Goal: Transaction & Acquisition: Purchase product/service

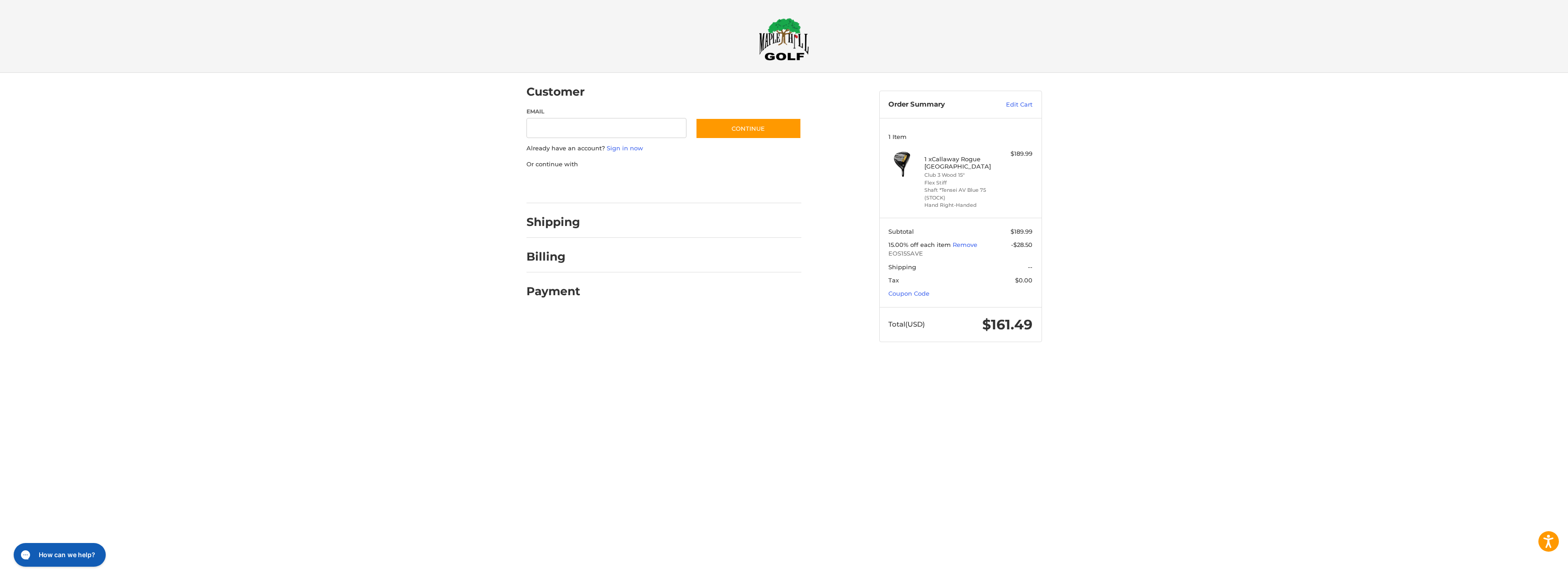
drag, startPoint x: 963, startPoint y: 167, endPoint x: 934, endPoint y: 159, distance: 30.1
click at [934, 159] on h4 "1 x Callaway Rogue [GEOGRAPHIC_DATA]" at bounding box center [959, 162] width 70 height 15
copy h4 "Callaway Rogue [GEOGRAPHIC_DATA]"
drag, startPoint x: 915, startPoint y: 271, endPoint x: 1097, endPoint y: 299, distance: 184.1
click at [915, 271] on span "Shipping" at bounding box center [950, 267] width 124 height 9
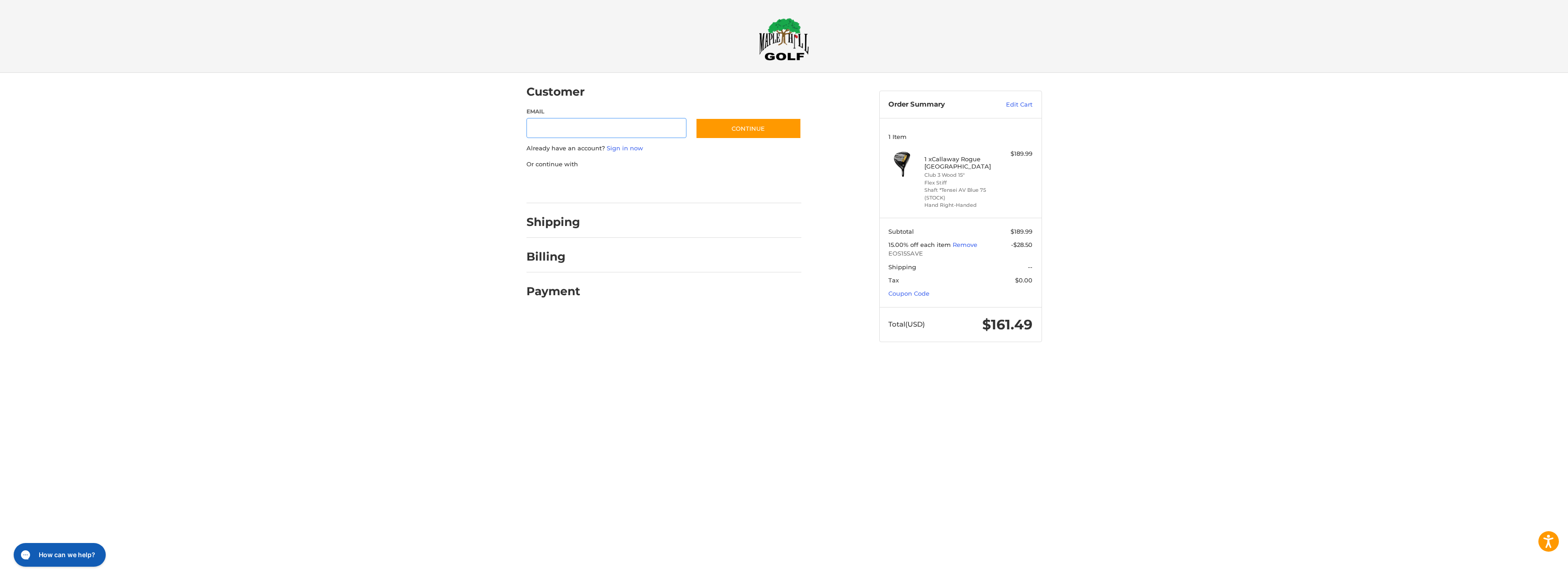
click at [601, 130] on input "Email" at bounding box center [607, 128] width 161 height 21
type input "**********"
click at [752, 130] on button "Continue" at bounding box center [749, 128] width 106 height 21
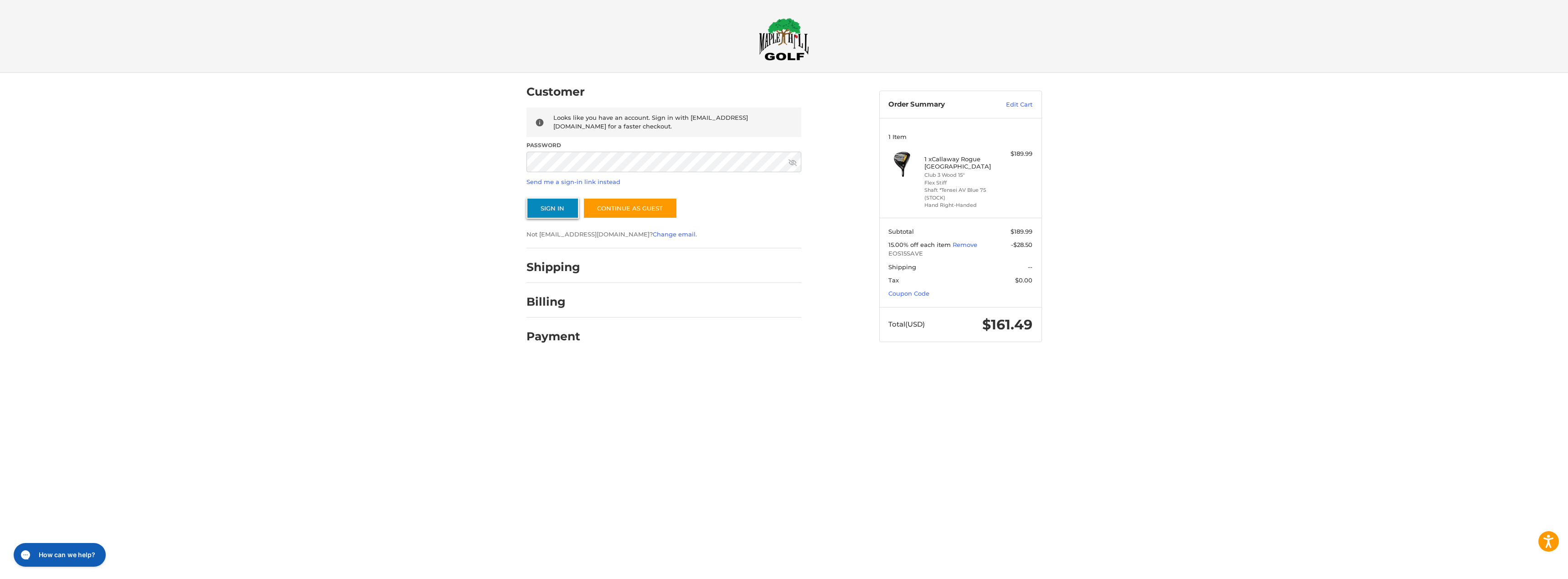
click at [561, 209] on button "Sign In" at bounding box center [553, 208] width 52 height 21
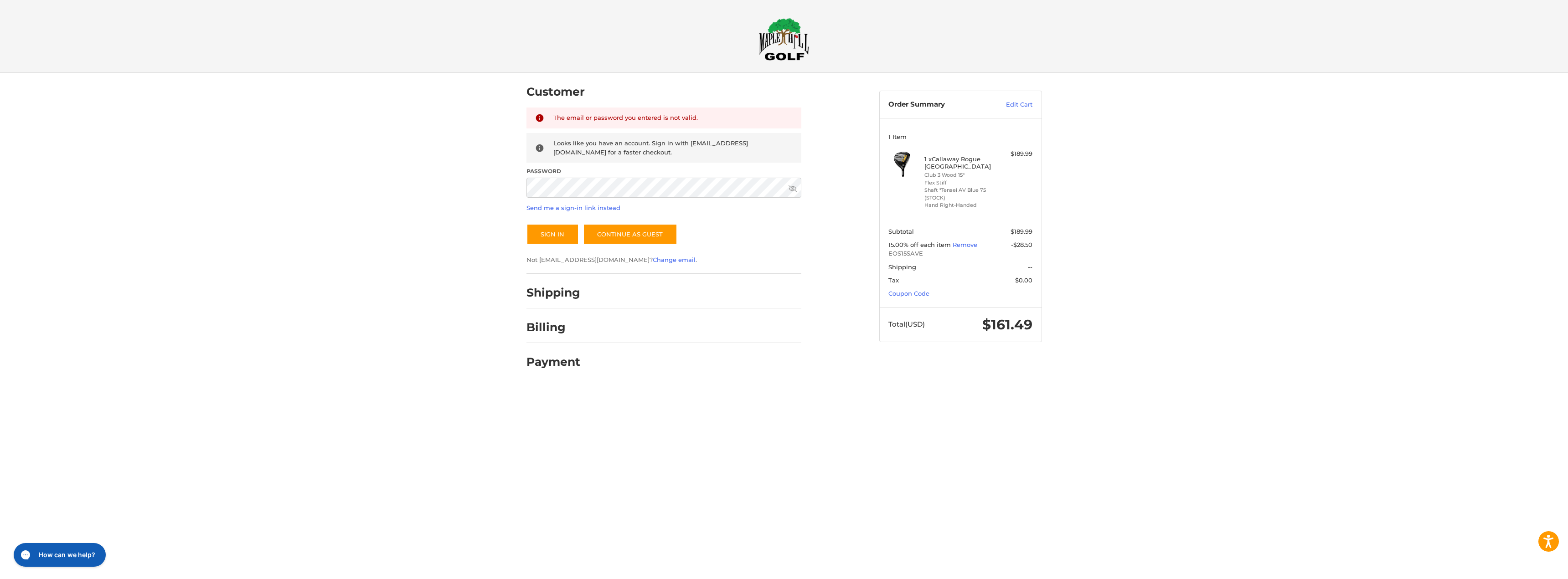
click at [709, 198] on div "Password" at bounding box center [664, 183] width 275 height 32
click at [520, 170] on div "Customer Returning Customer The email or password you entered is not valid. Loo…" at bounding box center [696, 225] width 353 height 304
click at [527, 224] on button "Sign In" at bounding box center [553, 234] width 52 height 21
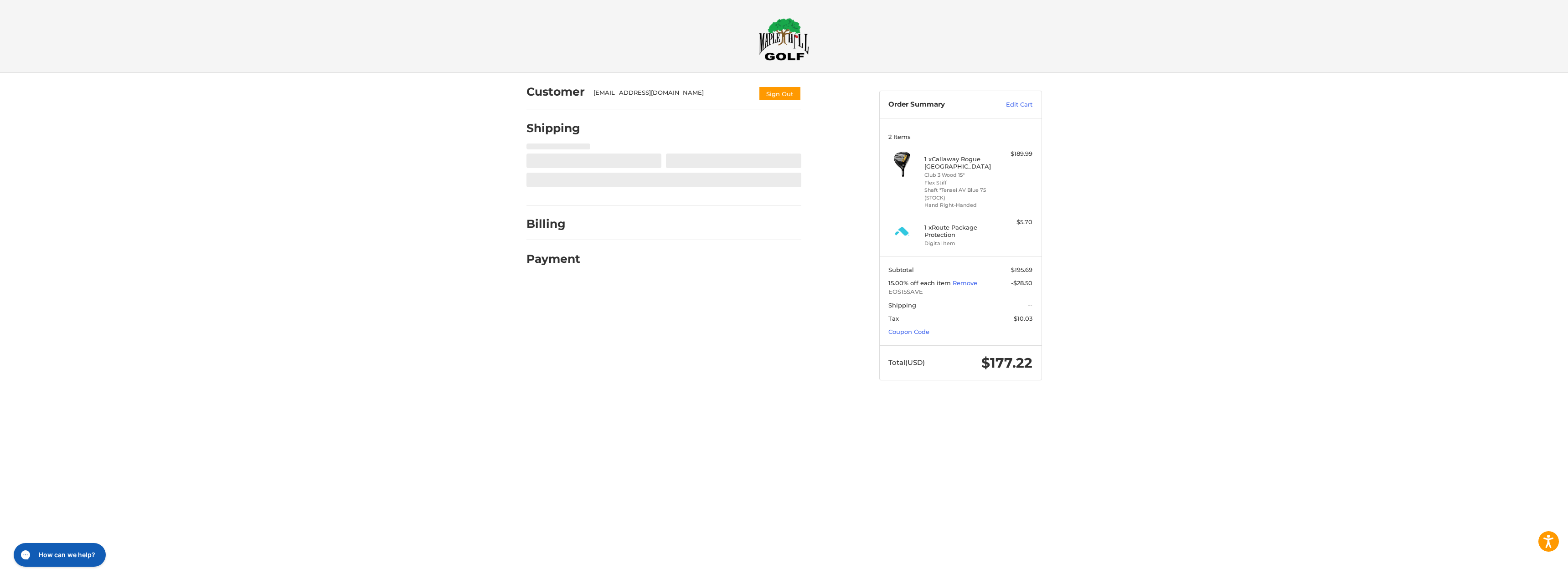
select select "**"
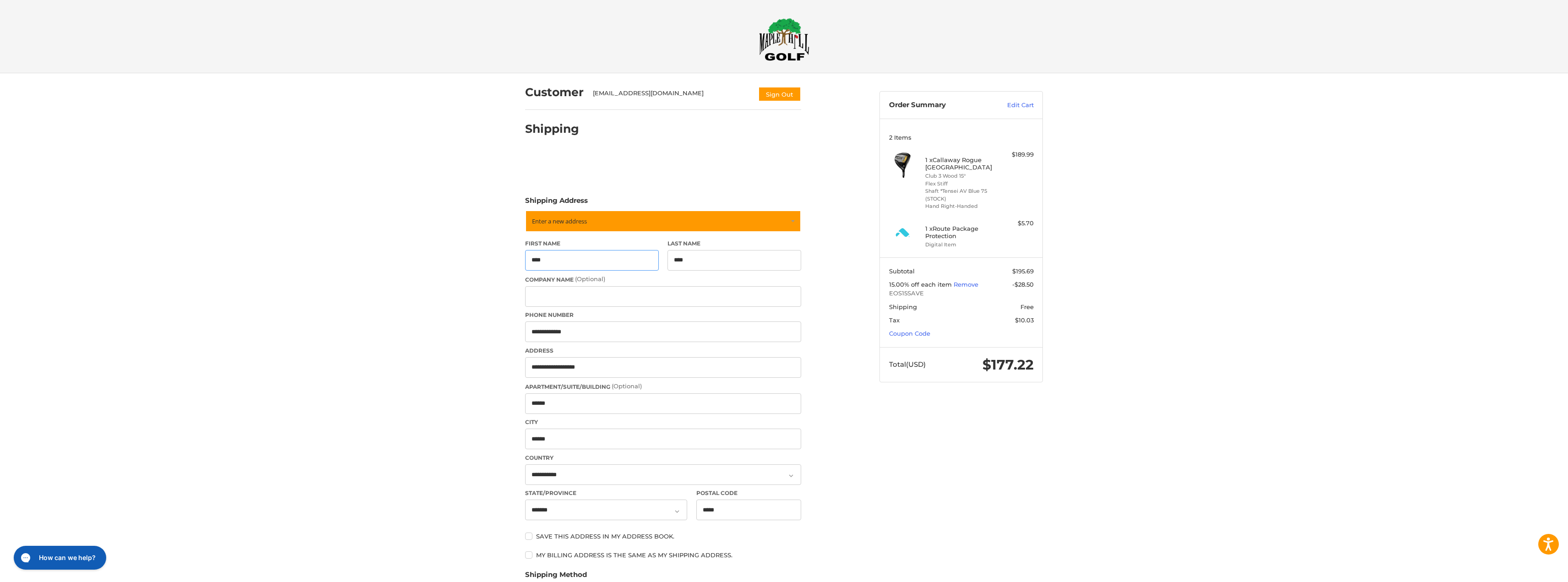
type input "**********"
click at [963, 312] on section "Subtotal $195.69 15.00% off each item Remove -$28.50 EOS15SAVE Shipping Free Ta…" at bounding box center [961, 302] width 163 height 90
click at [901, 492] on div "Customer [EMAIL_ADDRESS][DOMAIN_NAME] Sign Out Shipping Shipping Address Enter …" at bounding box center [784, 463] width 550 height 779
click at [899, 488] on div "Customer [EMAIL_ADDRESS][DOMAIN_NAME] Sign Out Shipping Shipping Address Enter …" at bounding box center [784, 463] width 550 height 779
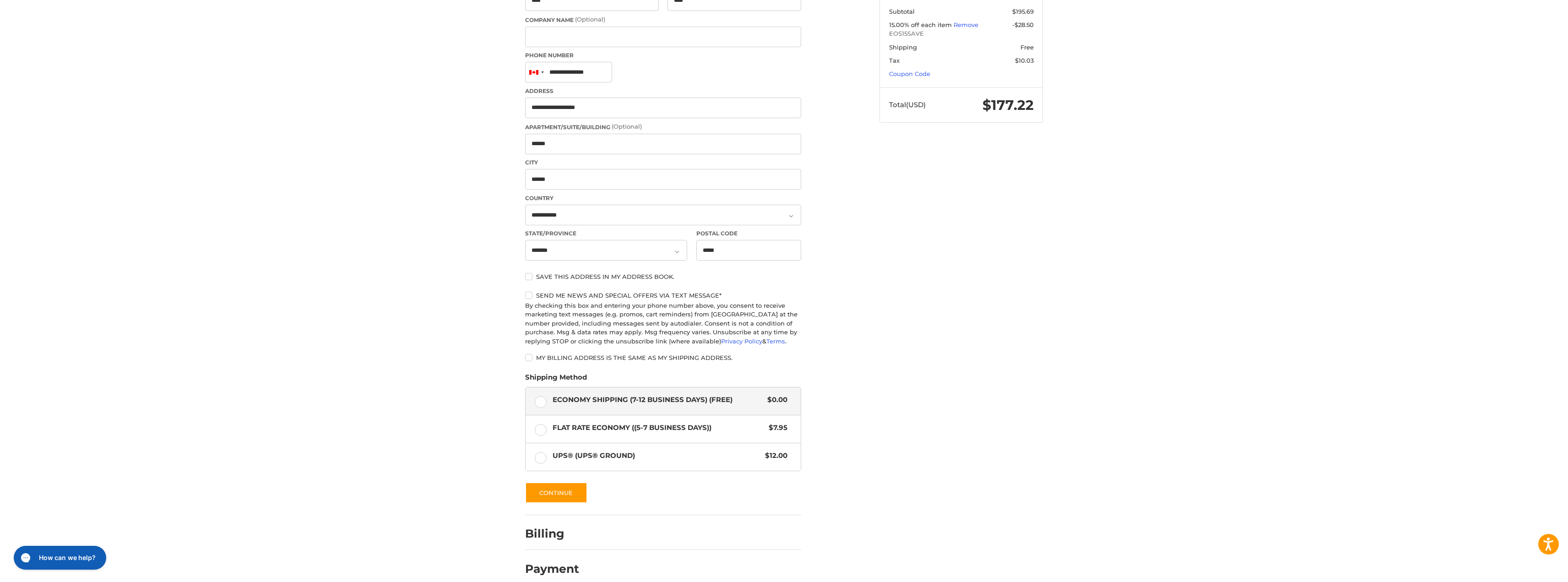
scroll to position [271, 0]
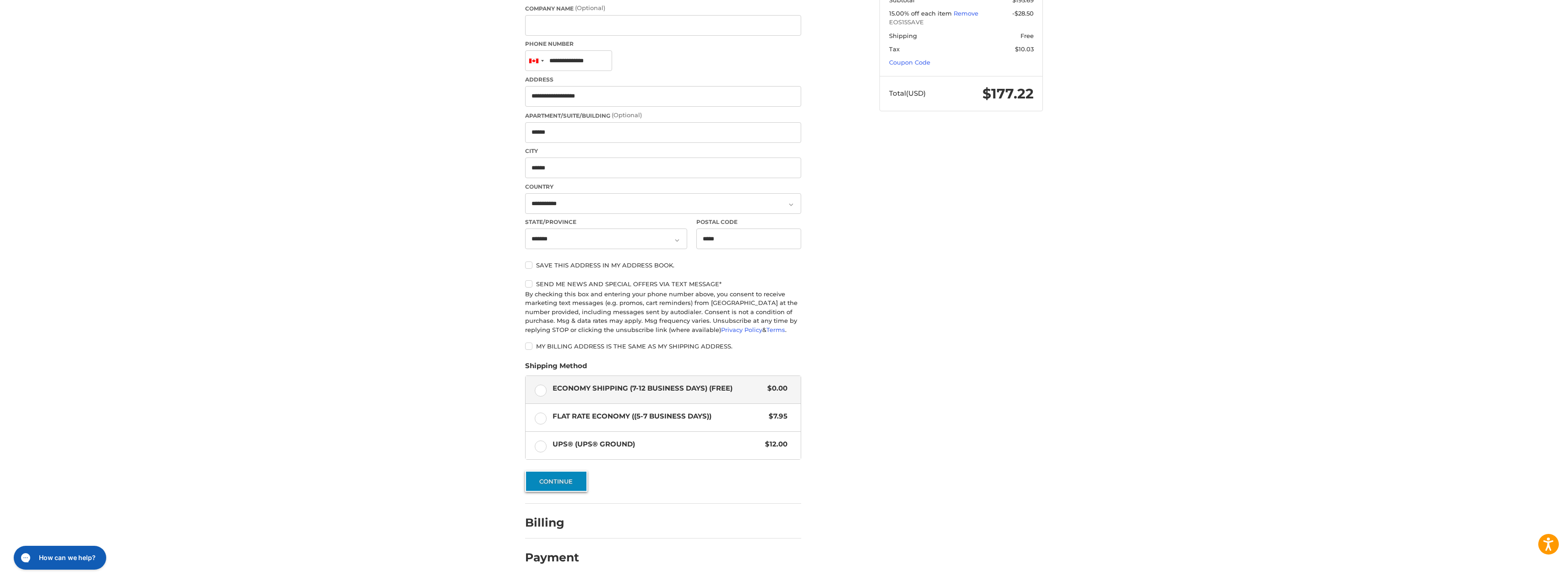
click at [570, 486] on button "Continue" at bounding box center [556, 481] width 62 height 21
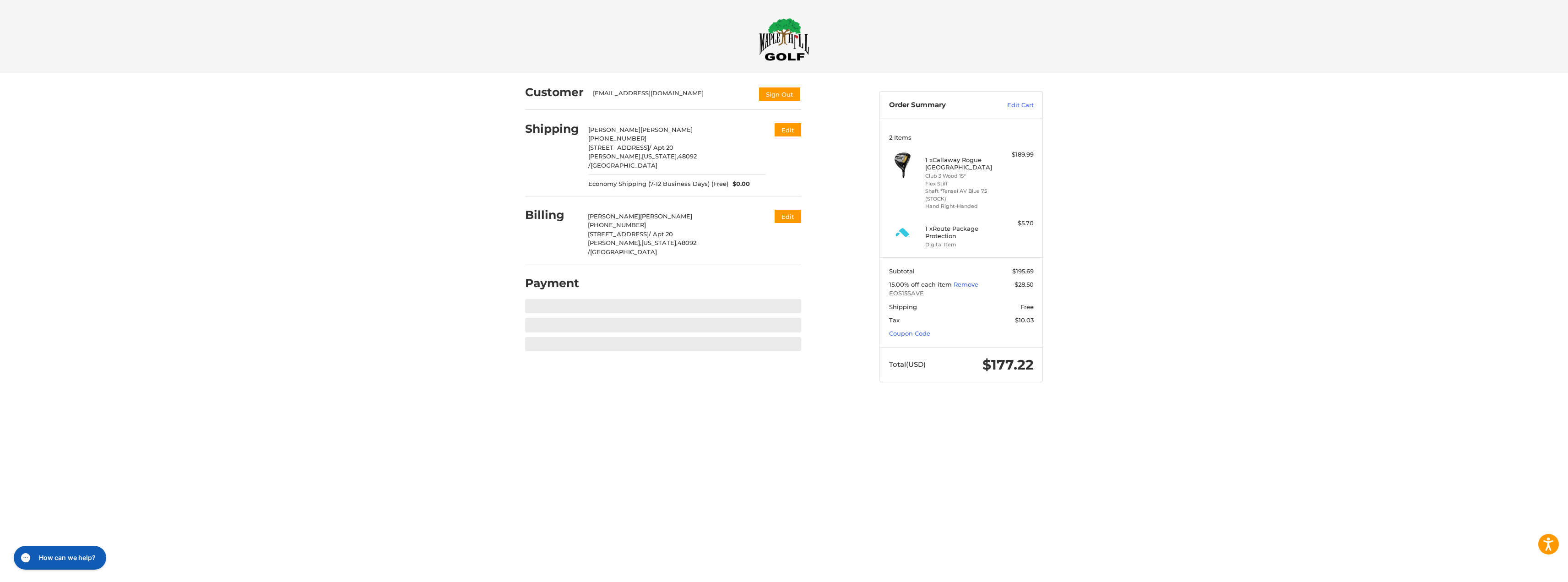
scroll to position [0, 0]
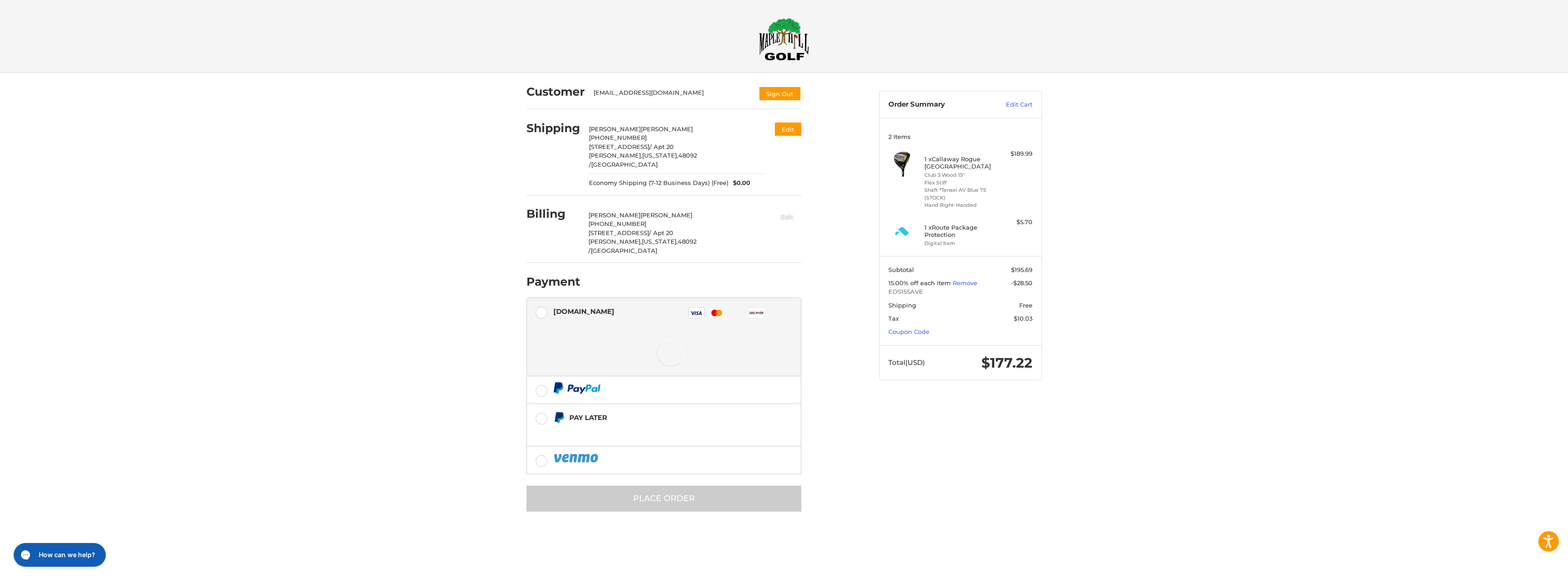
click at [793, 209] on button "Edit" at bounding box center [787, 216] width 28 height 15
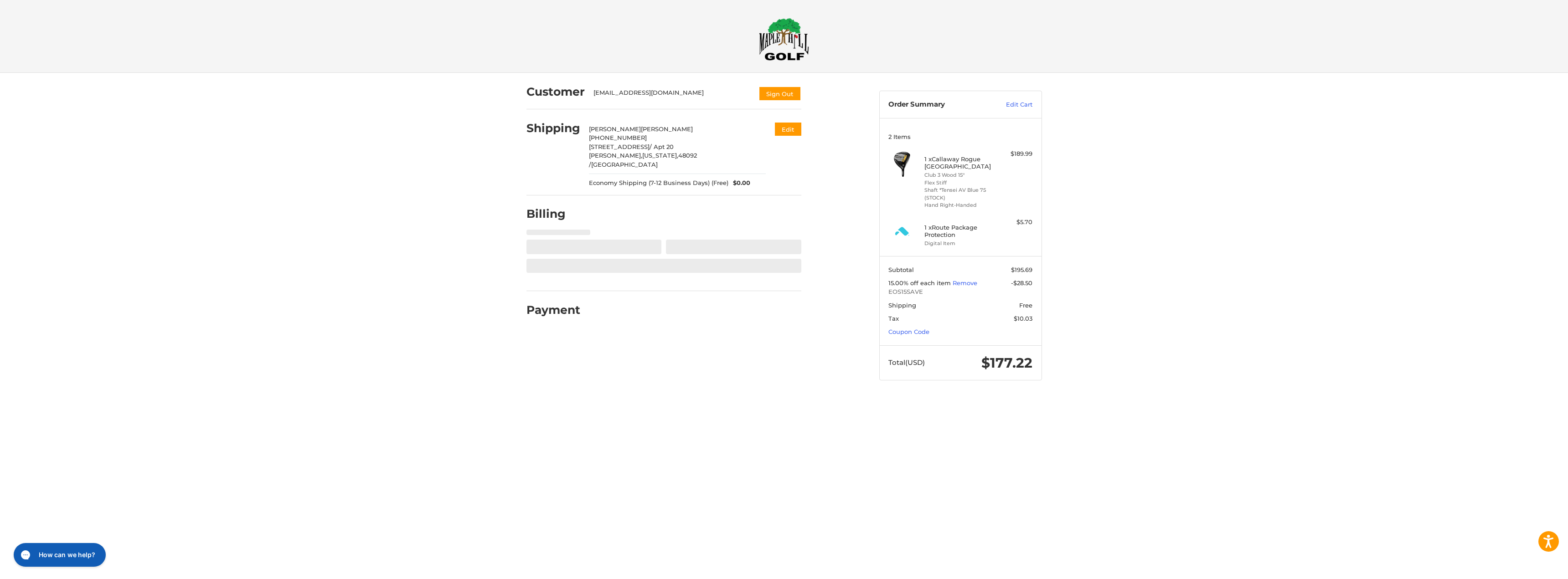
select select "**"
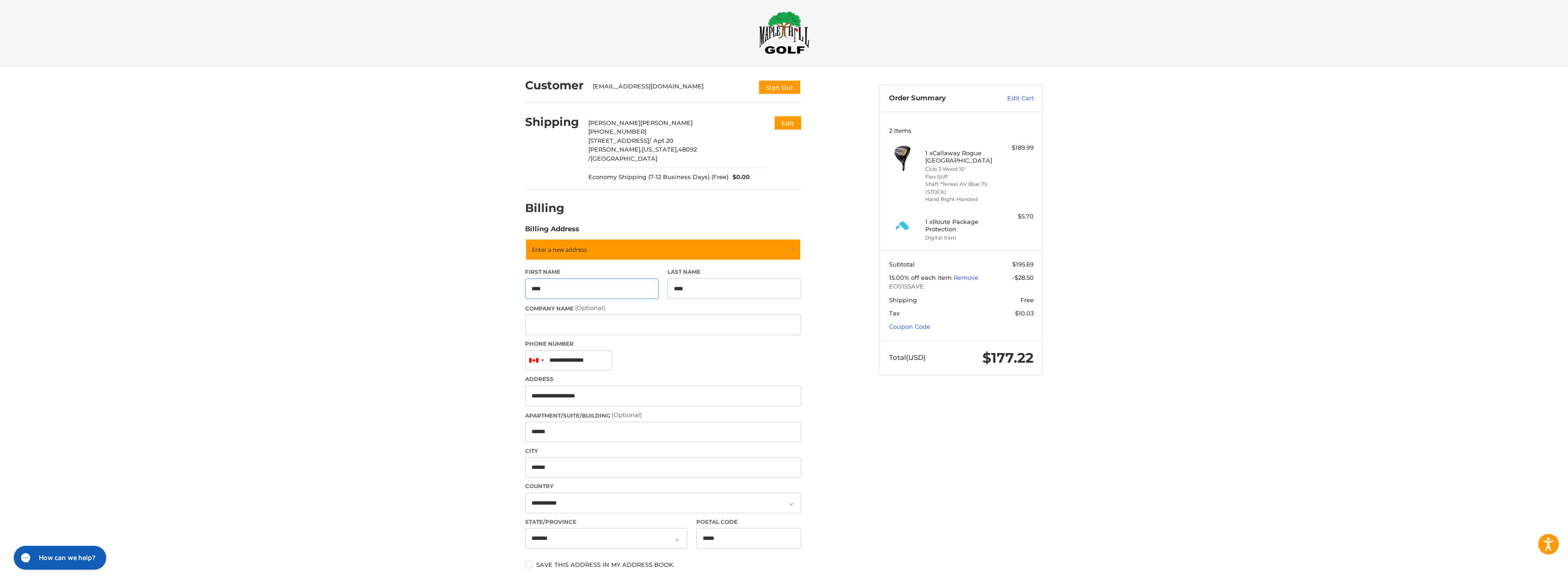
scroll to position [75, 0]
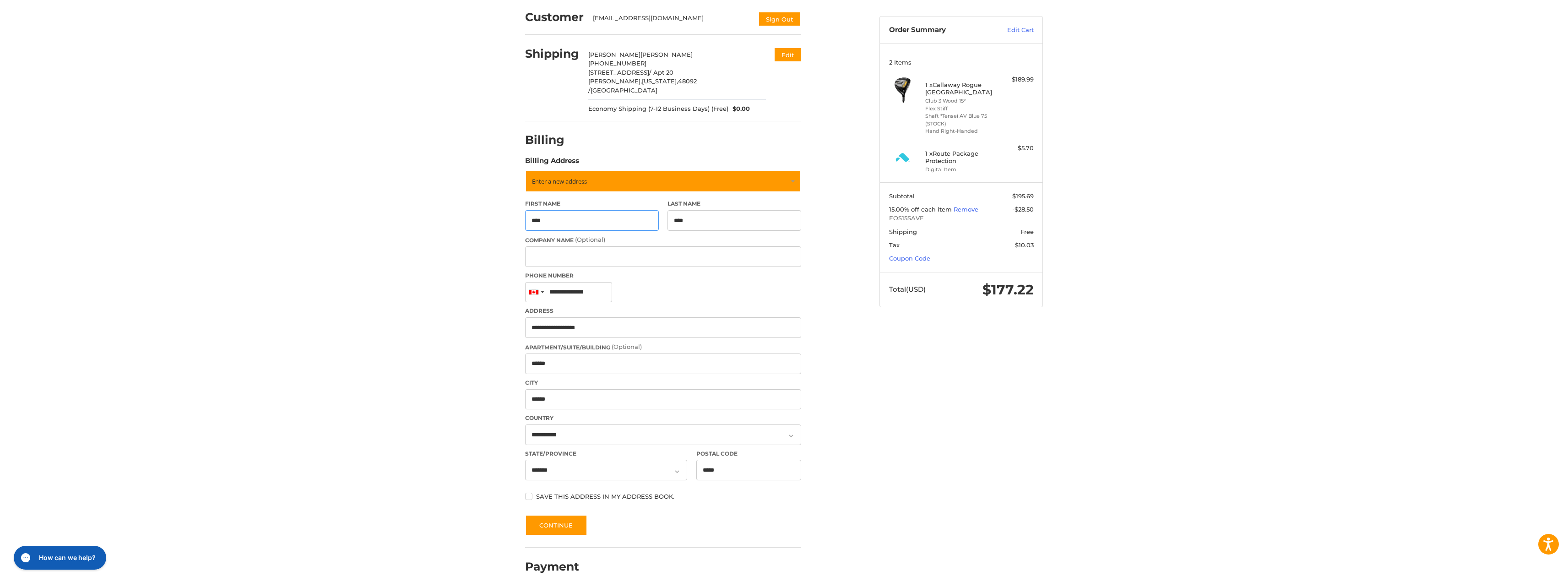
drag, startPoint x: 594, startPoint y: 213, endPoint x: 506, endPoint y: 208, distance: 88.1
click at [506, 208] on div "Customer [EMAIL_ADDRESS][DOMAIN_NAME] Sign Out Shipping [PERSON_NAME] +1 519567…" at bounding box center [784, 294] width 1568 height 592
type input "**"
click at [1037, 496] on div "Customer [EMAIL_ADDRESS][DOMAIN_NAME] Sign Out Shipping [PERSON_NAME] +1 519567…" at bounding box center [784, 294] width 550 height 592
click at [620, 493] on label "Save this address in my address book." at bounding box center [663, 496] width 276 height 7
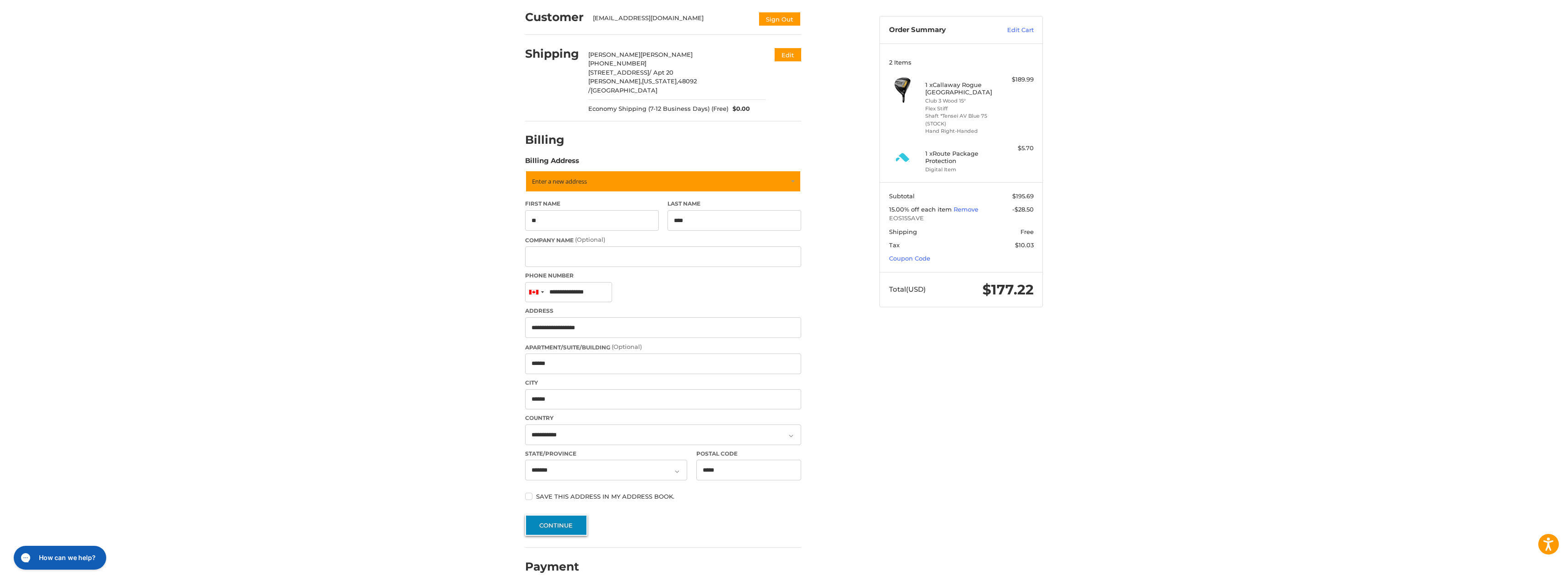
click at [577, 520] on button "Continue" at bounding box center [556, 525] width 62 height 21
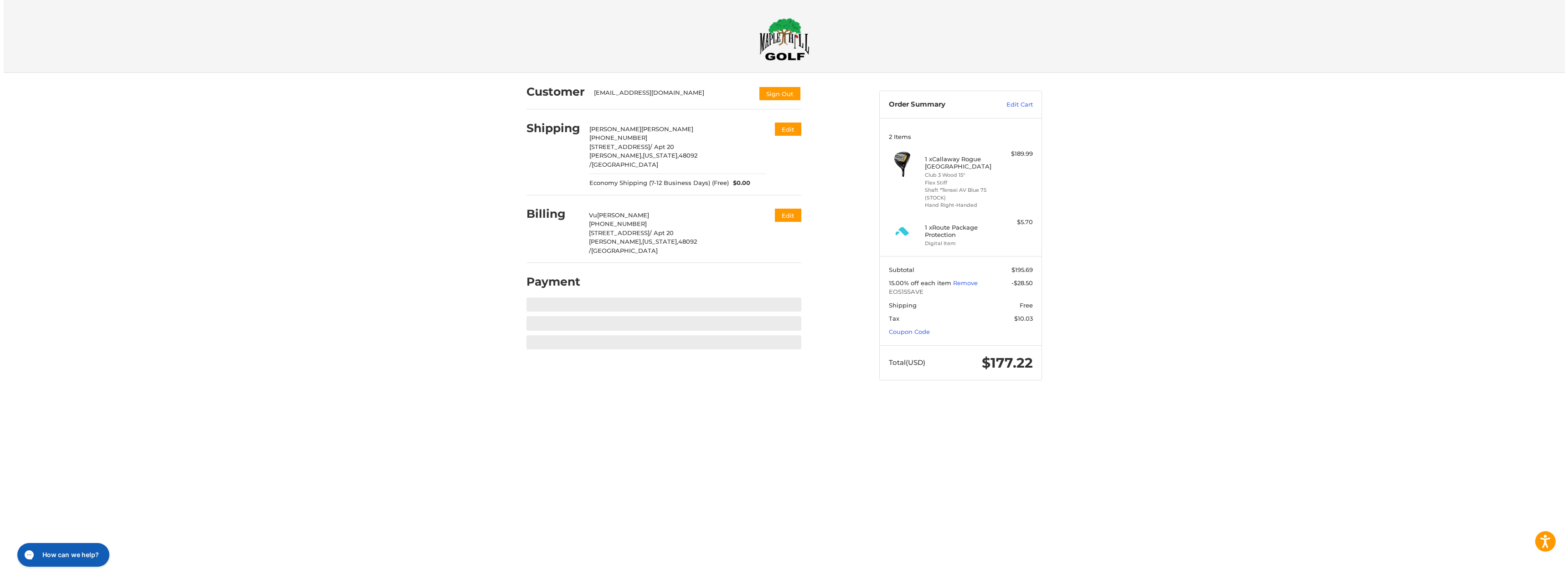
scroll to position [0, 0]
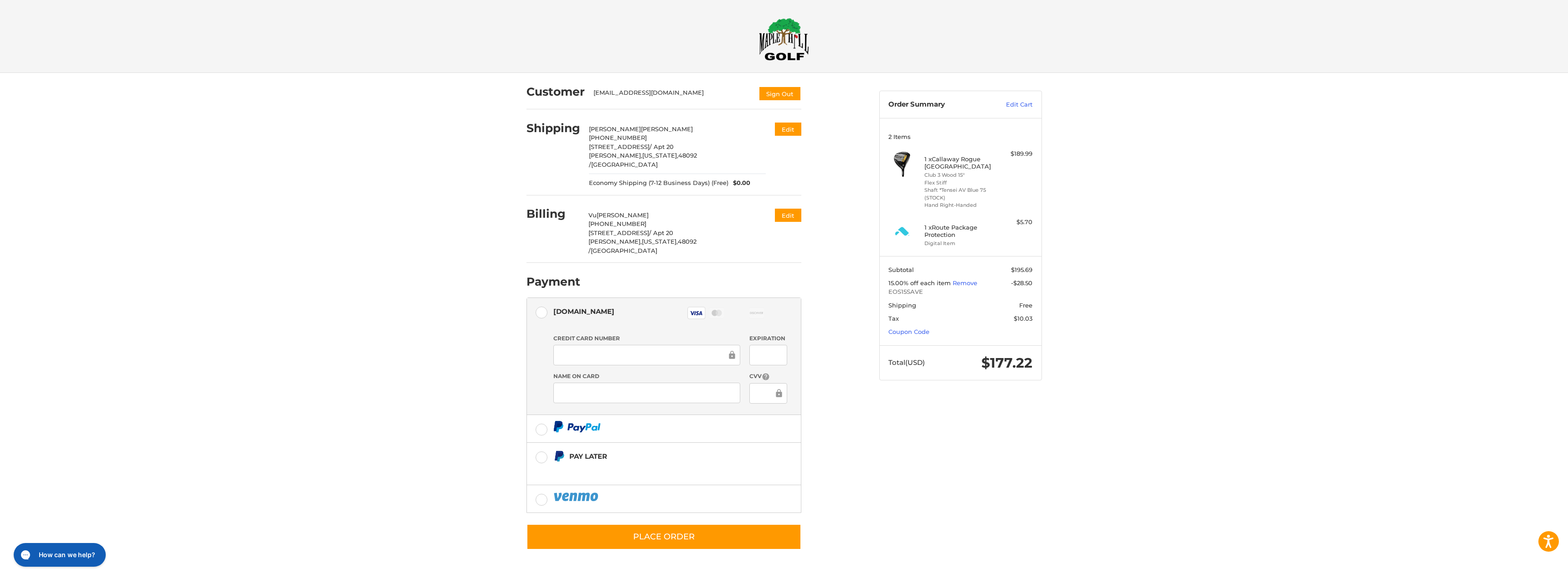
click at [1098, 493] on div "Customer [EMAIL_ADDRESS][DOMAIN_NAME] Sign Out Shipping [PERSON_NAME] +1 519567…" at bounding box center [784, 321] width 1568 height 496
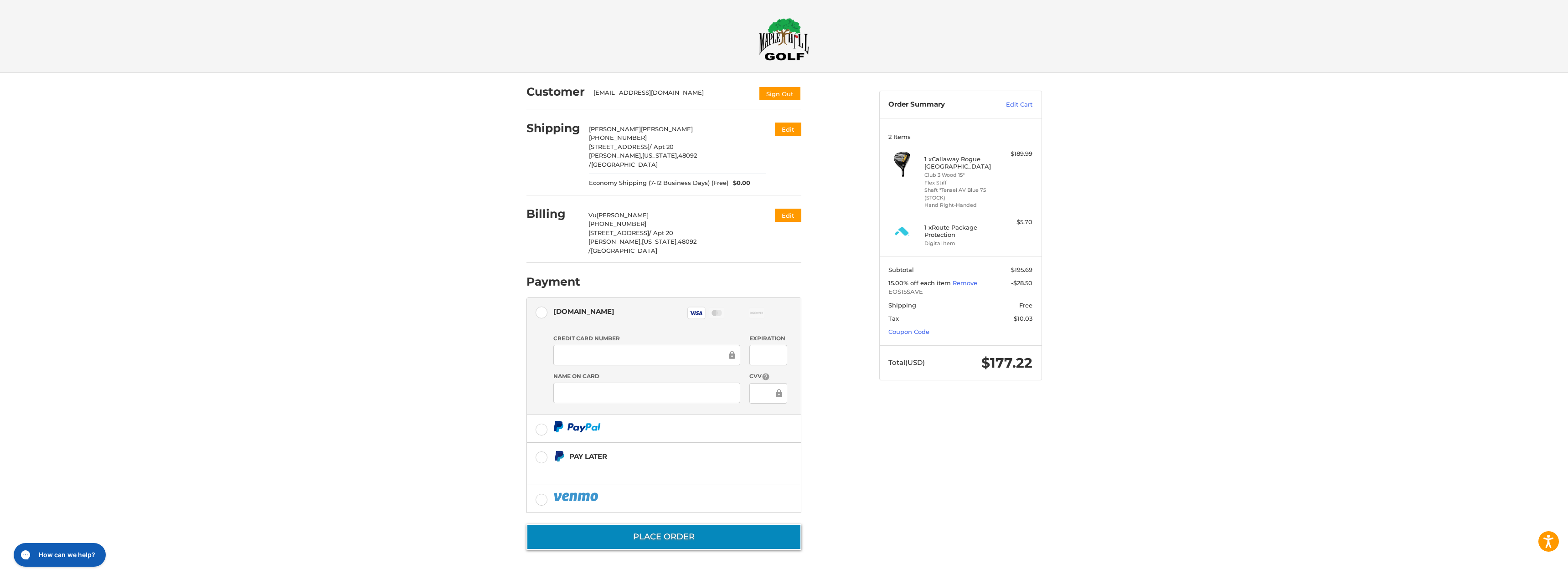
click at [678, 524] on button "Place Order" at bounding box center [664, 536] width 275 height 26
